Goal: Register for event/course

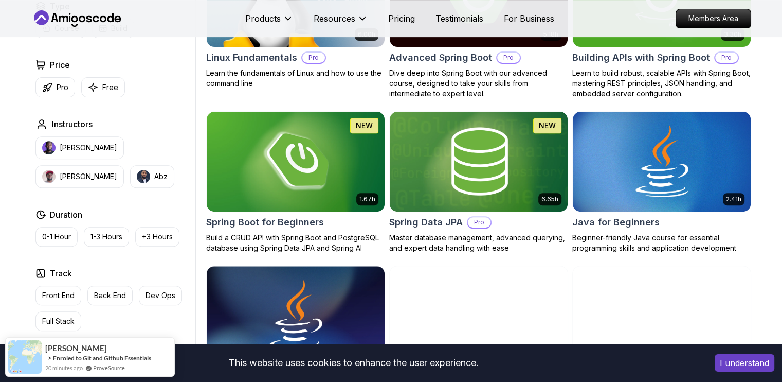
scroll to position [360, 0]
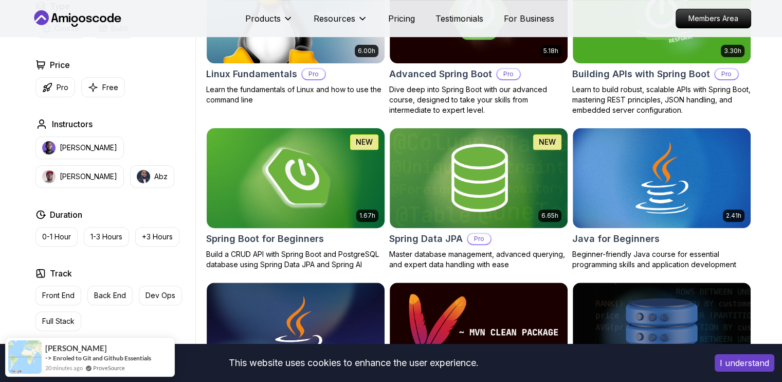
click at [329, 184] on img at bounding box center [295, 178] width 187 height 104
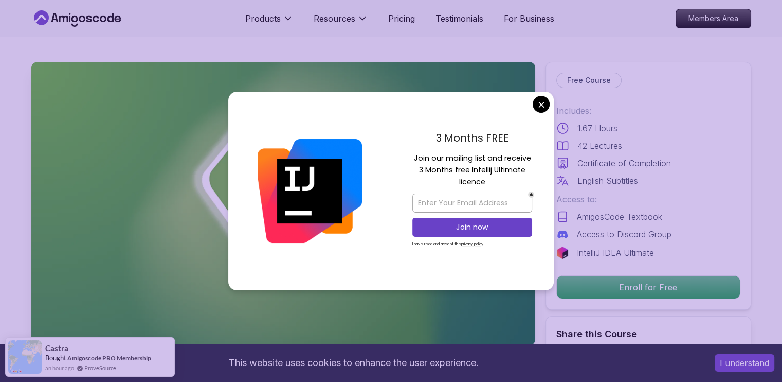
scroll to position [51, 0]
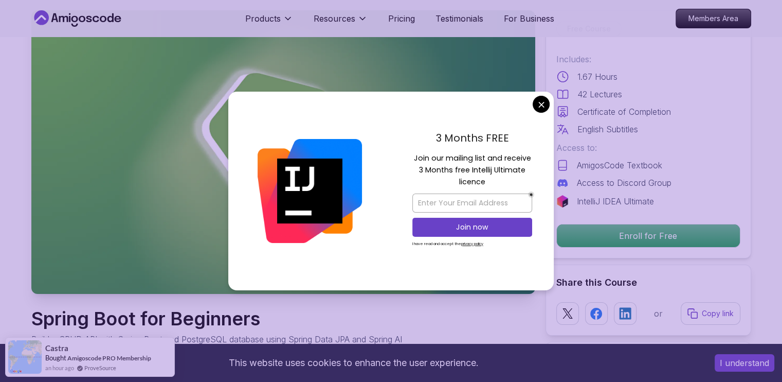
click at [501, 137] on p "3 Months FREE" at bounding box center [473, 137] width 120 height 15
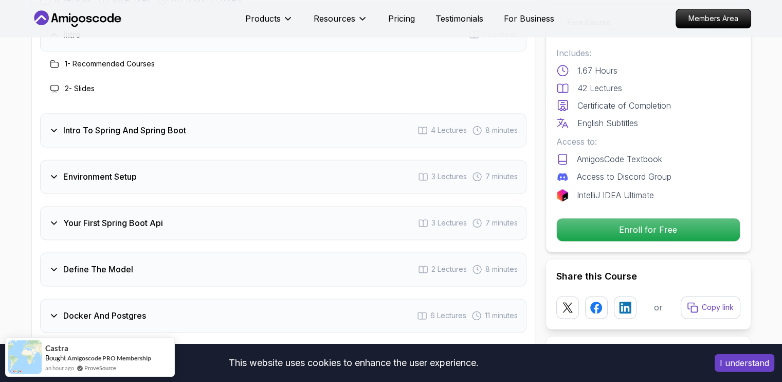
scroll to position [1337, 0]
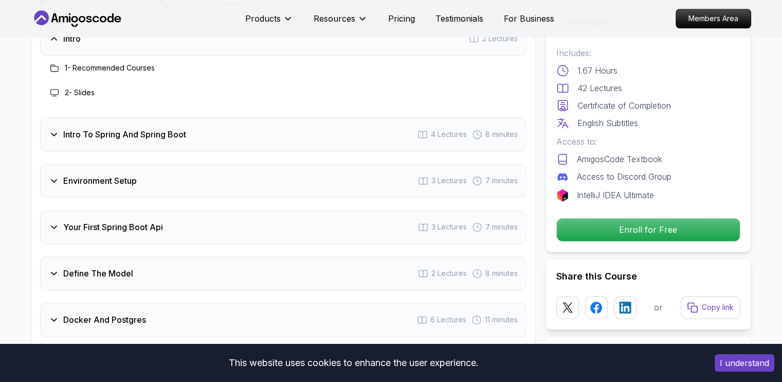
click at [57, 129] on icon at bounding box center [54, 134] width 10 height 10
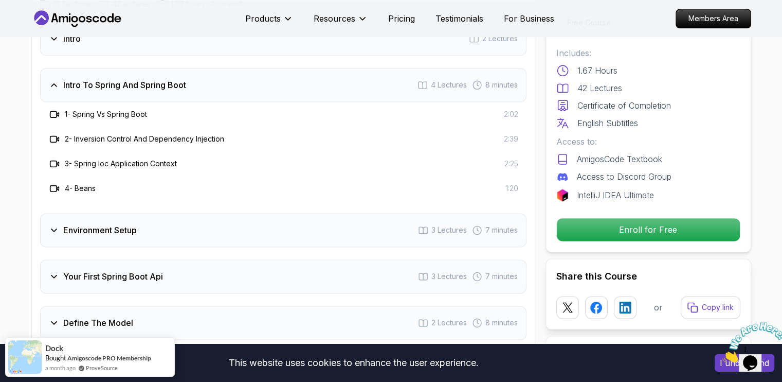
scroll to position [0, 0]
click at [49, 80] on icon at bounding box center [54, 85] width 10 height 10
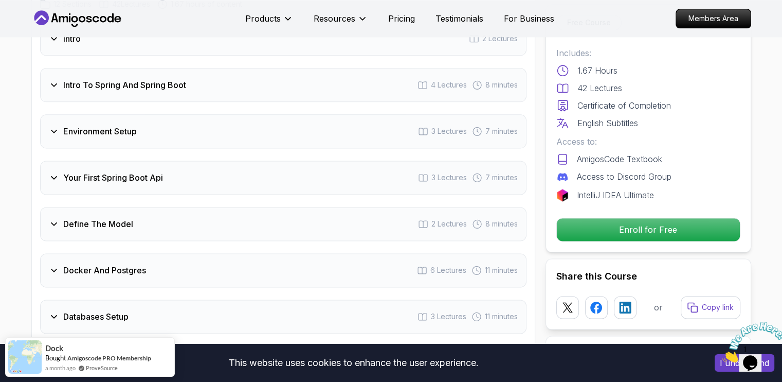
click at [47, 114] on div "Environment Setup 3 Lectures 7 minutes" at bounding box center [283, 131] width 487 height 34
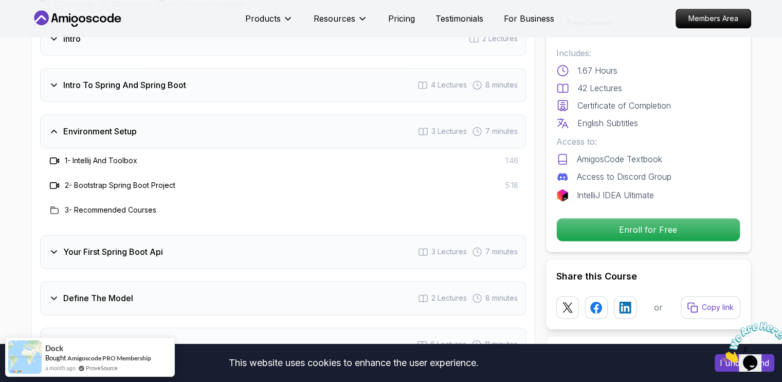
click at [46, 114] on div "Environment Setup 3 Lectures 7 minutes" at bounding box center [283, 131] width 487 height 34
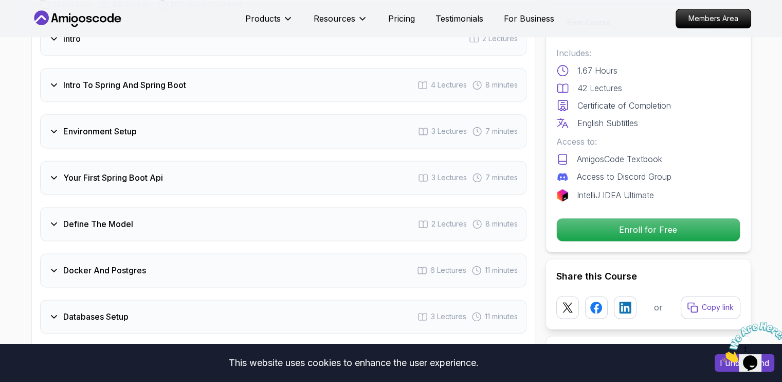
click at [44, 160] on div "Your First Spring Boot Api 3 Lectures 7 minutes" at bounding box center [283, 177] width 487 height 34
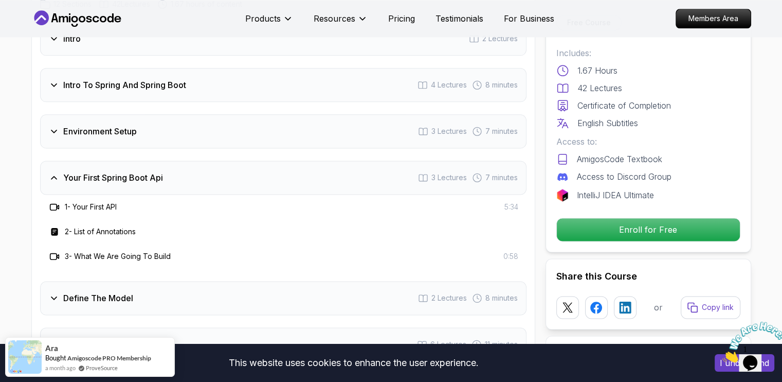
click at [49, 172] on icon at bounding box center [54, 177] width 10 height 10
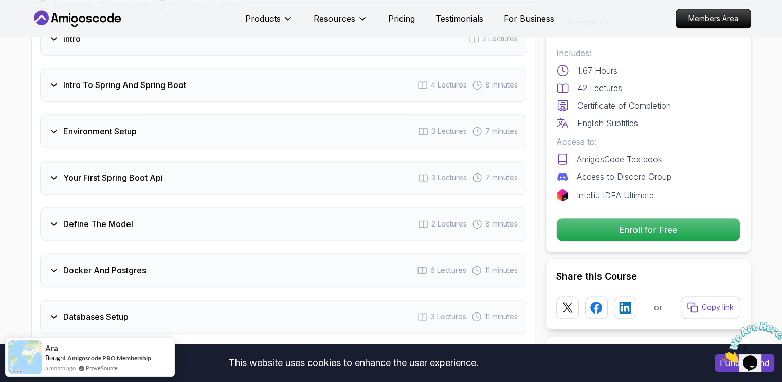
click at [44, 207] on div "Define The Model 2 Lectures 8 minutes" at bounding box center [283, 224] width 487 height 34
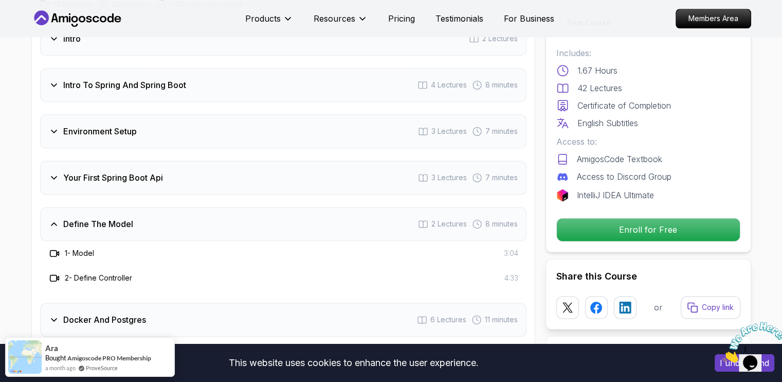
click at [54, 207] on div "Define The Model 2 Lectures 8 minutes" at bounding box center [283, 224] width 487 height 34
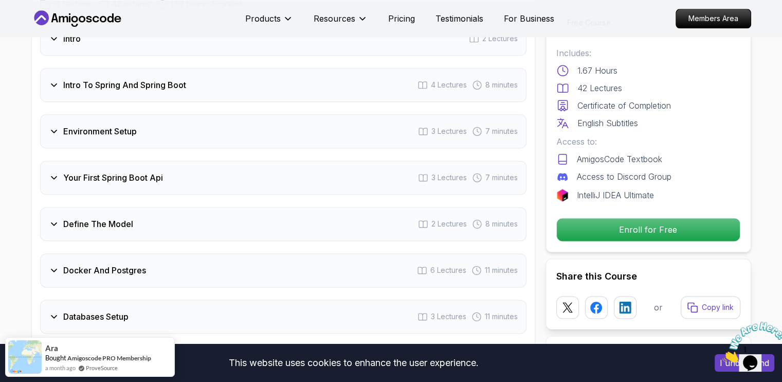
click at [47, 258] on div "Docker And Postgres 6 Lectures 11 minutes" at bounding box center [283, 270] width 487 height 34
click at [44, 217] on div "Define The Model 2 Lectures 8 minutes" at bounding box center [283, 224] width 487 height 34
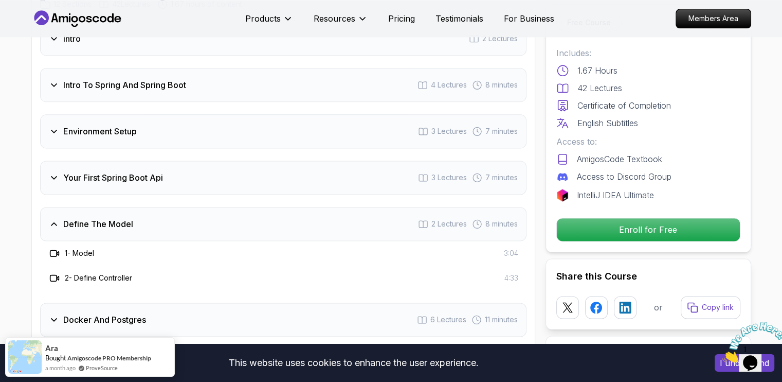
click at [44, 217] on div "Define The Model 2 Lectures 8 minutes" at bounding box center [283, 224] width 487 height 34
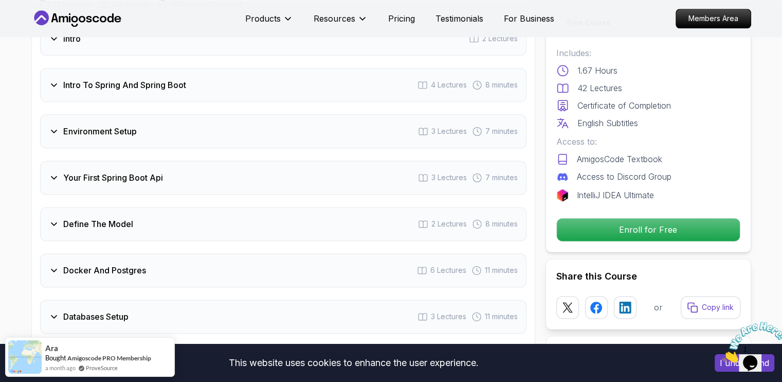
click at [56, 265] on icon at bounding box center [54, 270] width 10 height 10
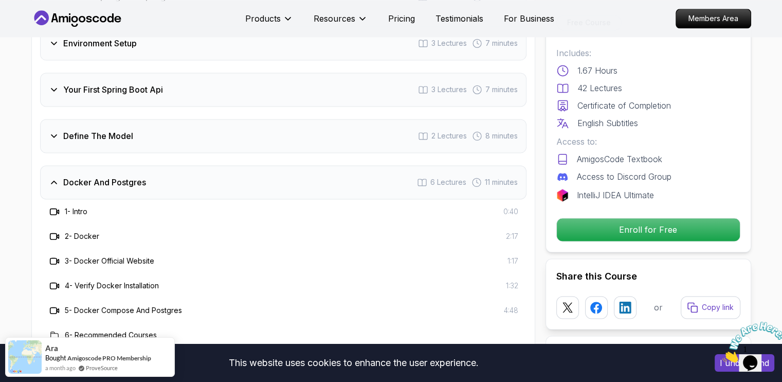
scroll to position [1440, 0]
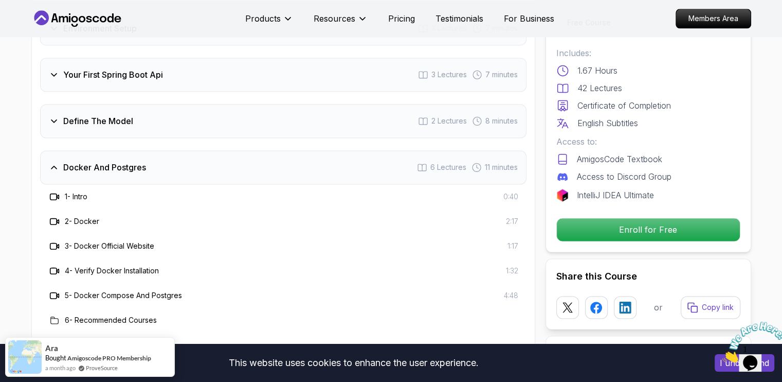
click at [56, 160] on div "Docker And Postgres 6 Lectures 11 minutes" at bounding box center [283, 167] width 487 height 34
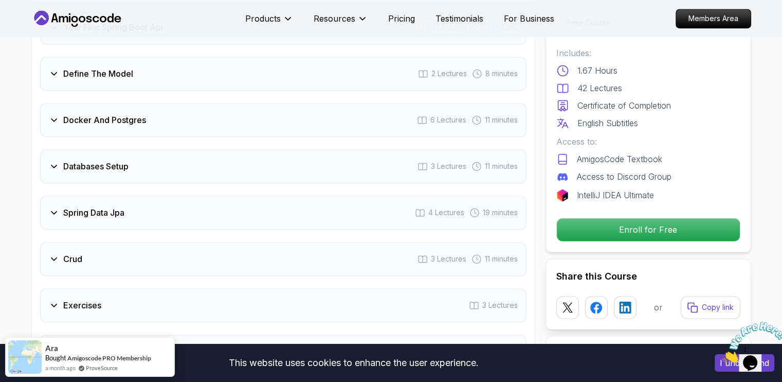
scroll to position [1543, 0]
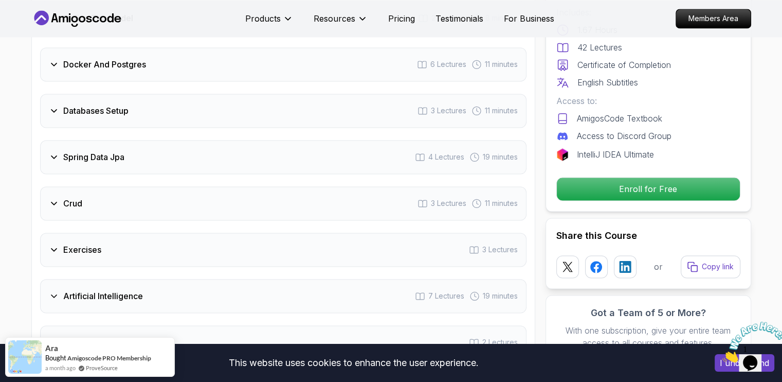
click at [45, 105] on div "Databases Setup 3 Lectures 11 minutes" at bounding box center [283, 111] width 487 height 34
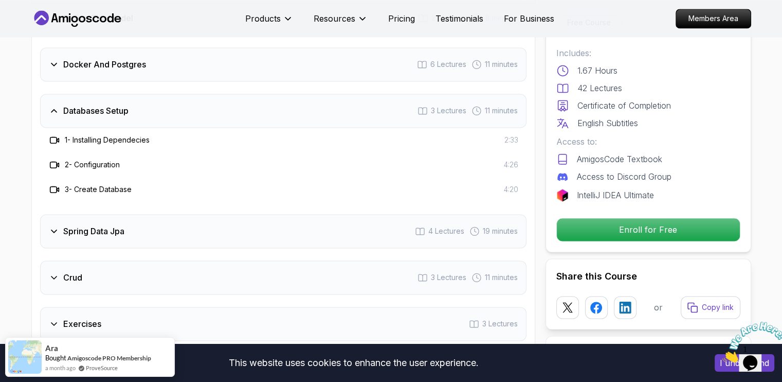
click at [45, 105] on div "Databases Setup 3 Lectures 11 minutes" at bounding box center [283, 111] width 487 height 34
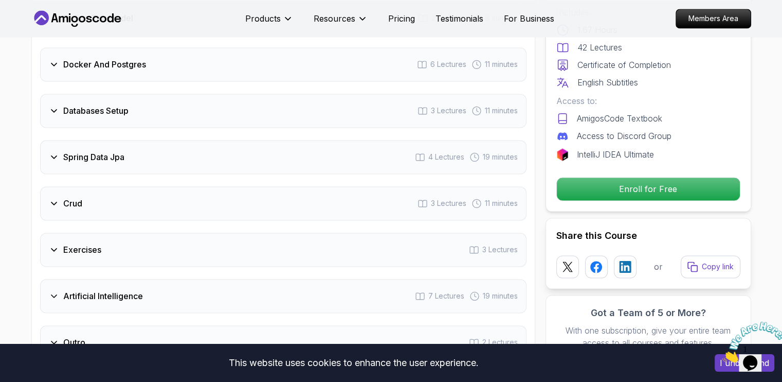
click at [54, 152] on icon at bounding box center [54, 157] width 10 height 10
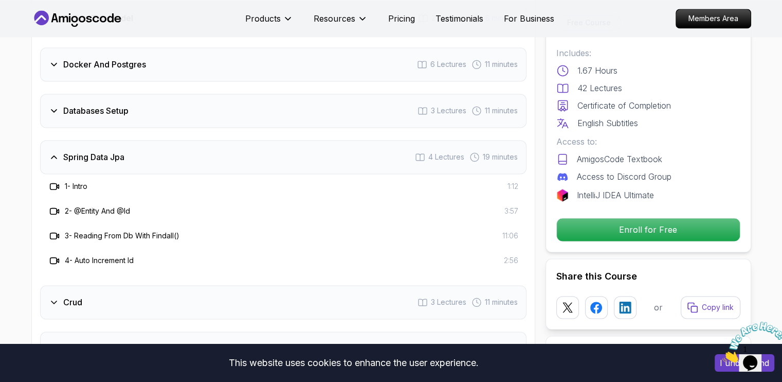
click at [54, 152] on icon at bounding box center [54, 157] width 10 height 10
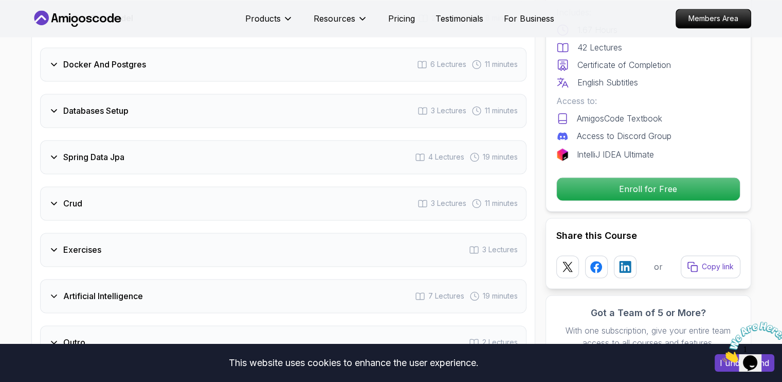
click at [56, 186] on div "Crud 3 Lectures 11 minutes" at bounding box center [283, 203] width 487 height 34
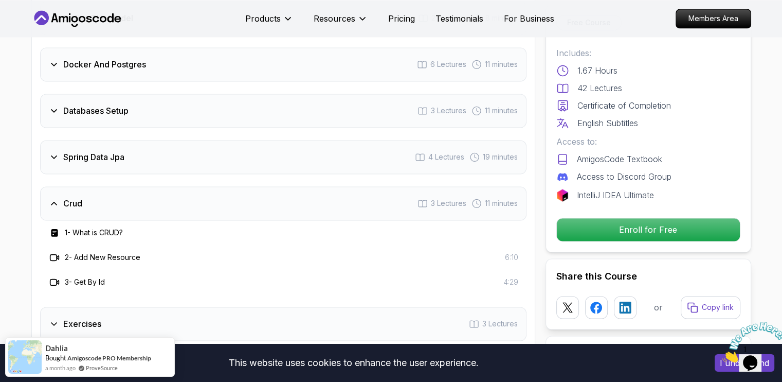
click at [56, 186] on div "Crud 3 Lectures 11 minutes" at bounding box center [283, 203] width 487 height 34
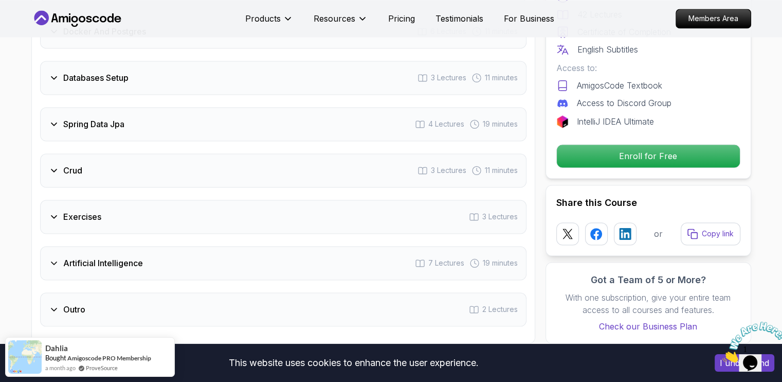
scroll to position [1595, 0]
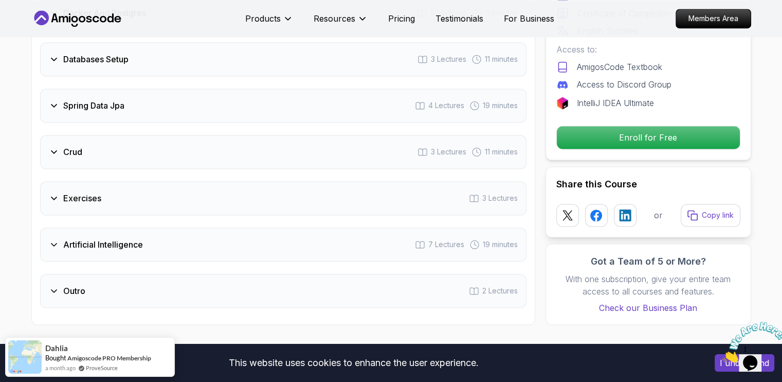
click at [53, 193] on icon at bounding box center [54, 198] width 10 height 10
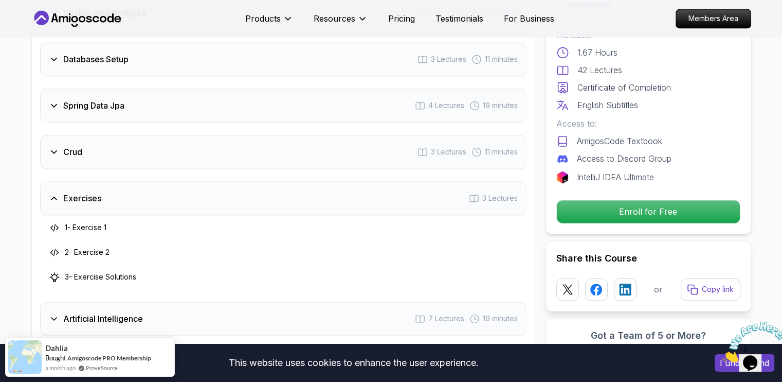
click at [53, 193] on icon at bounding box center [54, 198] width 10 height 10
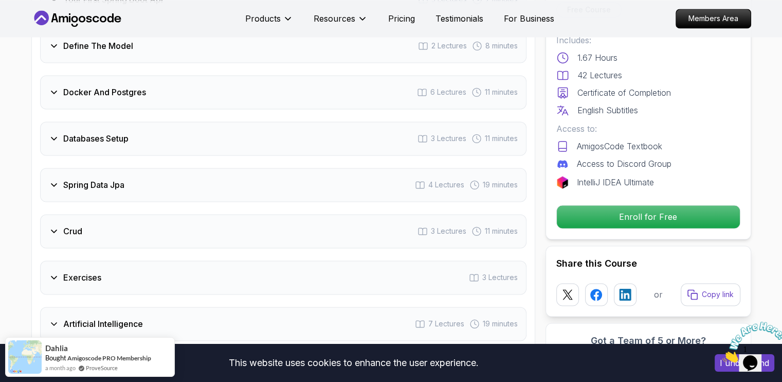
scroll to position [1440, 0]
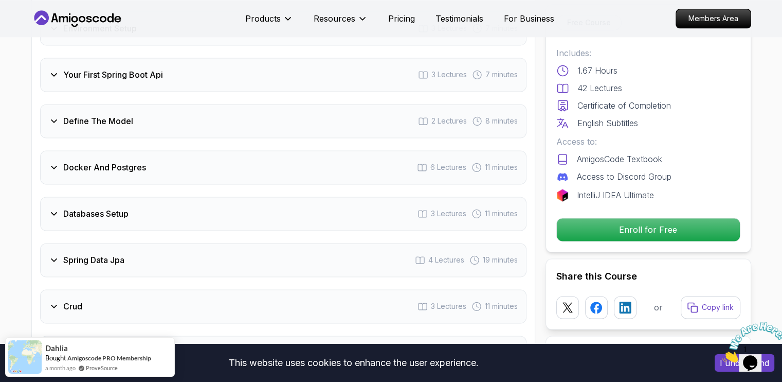
click at [645, 214] on div "Free Course Includes: 1.67 Hours 42 Lectures Certificate of Completion English …" at bounding box center [649, 128] width 206 height 248
click at [648, 242] on div "Free Course Includes: 1.67 Hours 42 Lectures Certificate of Completion English …" at bounding box center [649, 128] width 206 height 248
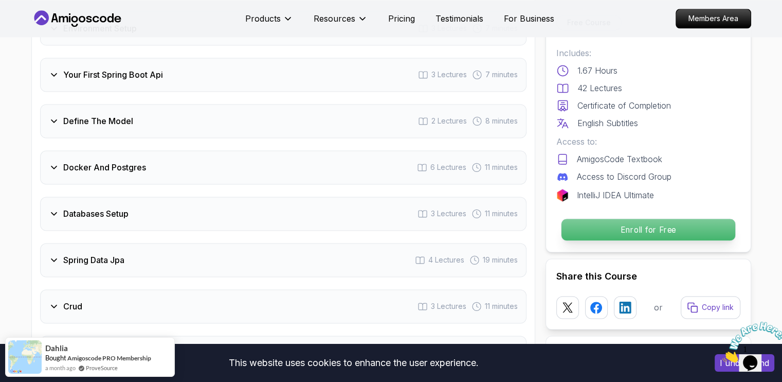
click at [641, 240] on button "Enroll for Free" at bounding box center [648, 229] width 175 height 23
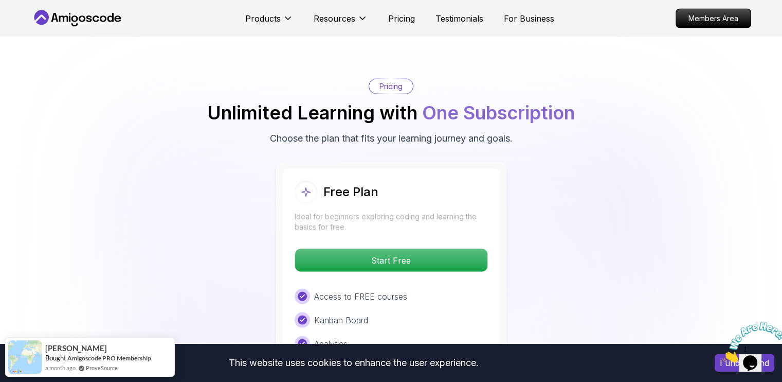
scroll to position [1967, 0]
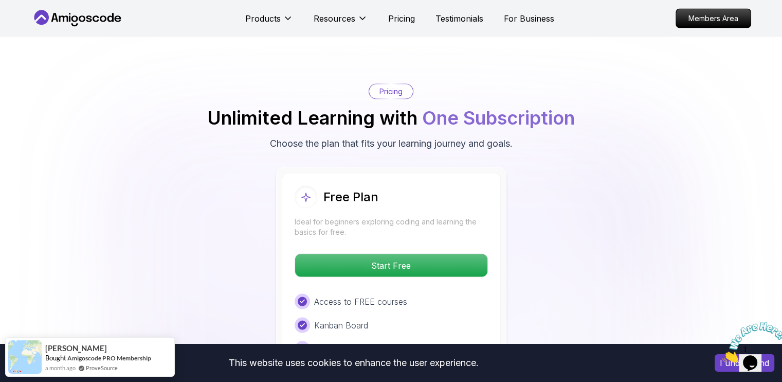
click at [372, 186] on div "Free Plan" at bounding box center [337, 197] width 84 height 23
